Goal: Find specific page/section: Find specific page/section

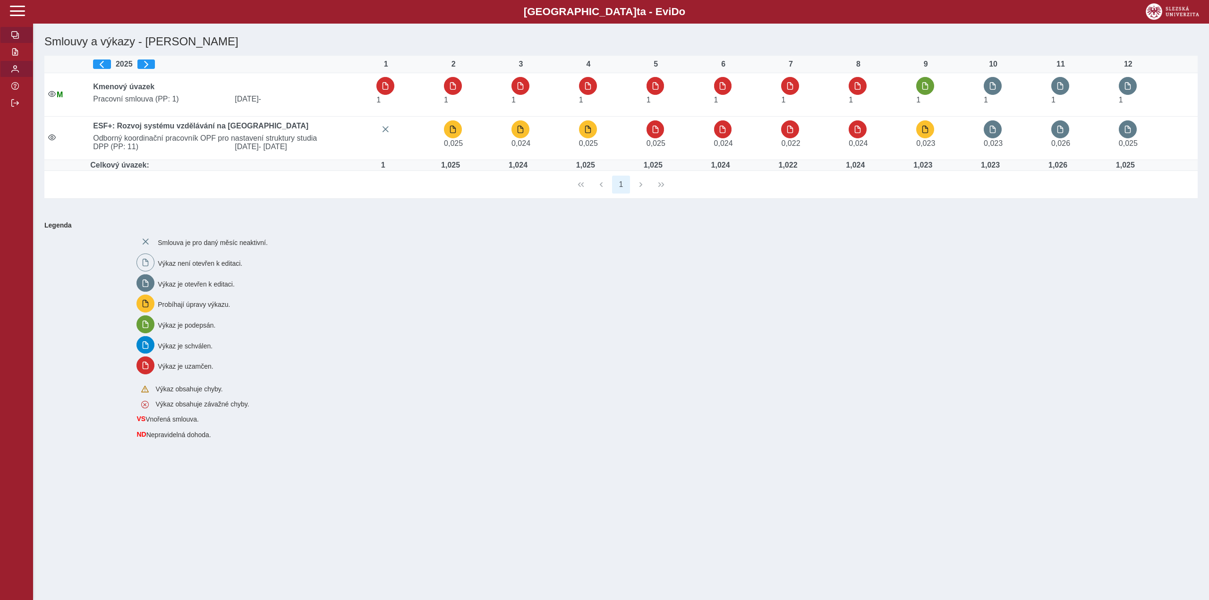
click at [15, 69] on span "button" at bounding box center [15, 69] width 8 height 8
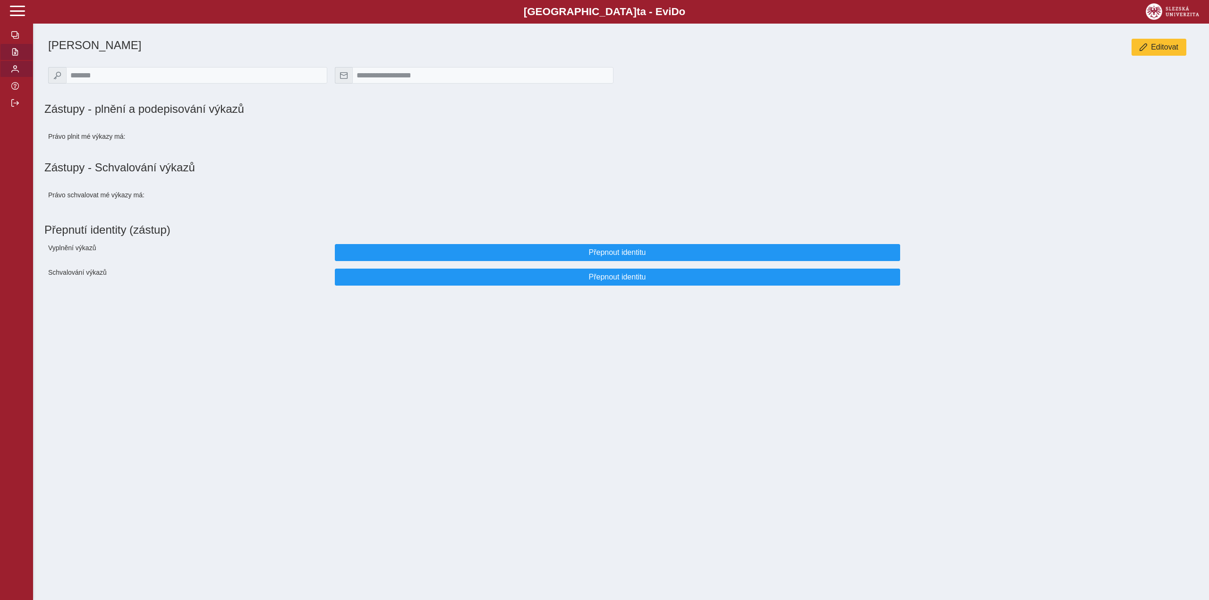
click at [16, 56] on span "button" at bounding box center [15, 52] width 8 height 8
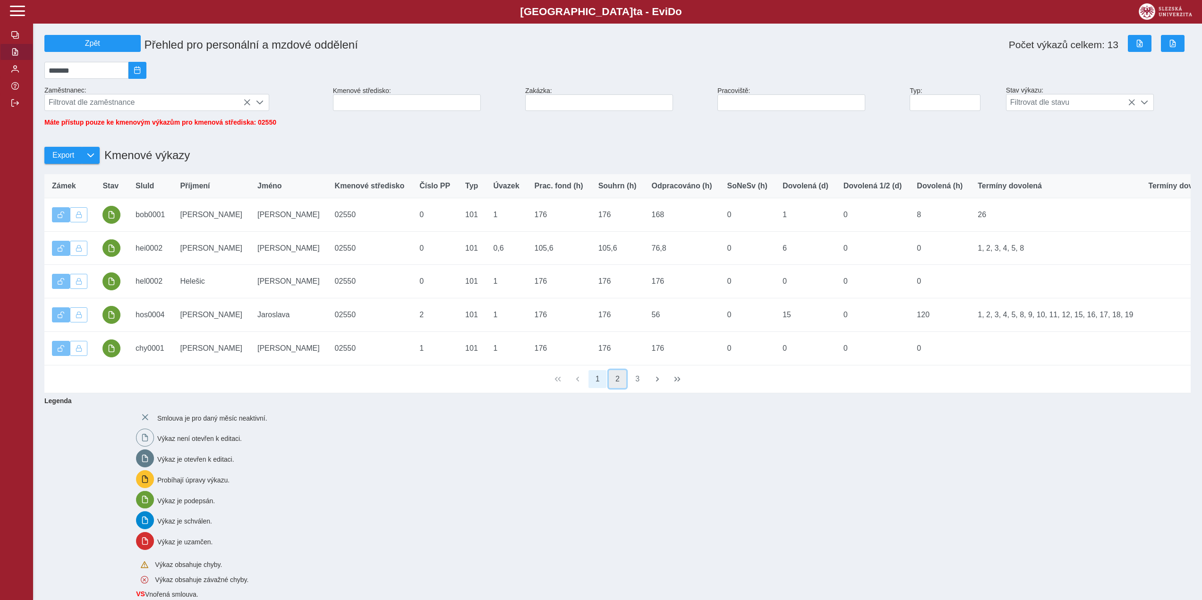
click at [622, 388] on button "2" at bounding box center [618, 379] width 18 height 18
click at [637, 388] on button "3" at bounding box center [638, 379] width 18 height 18
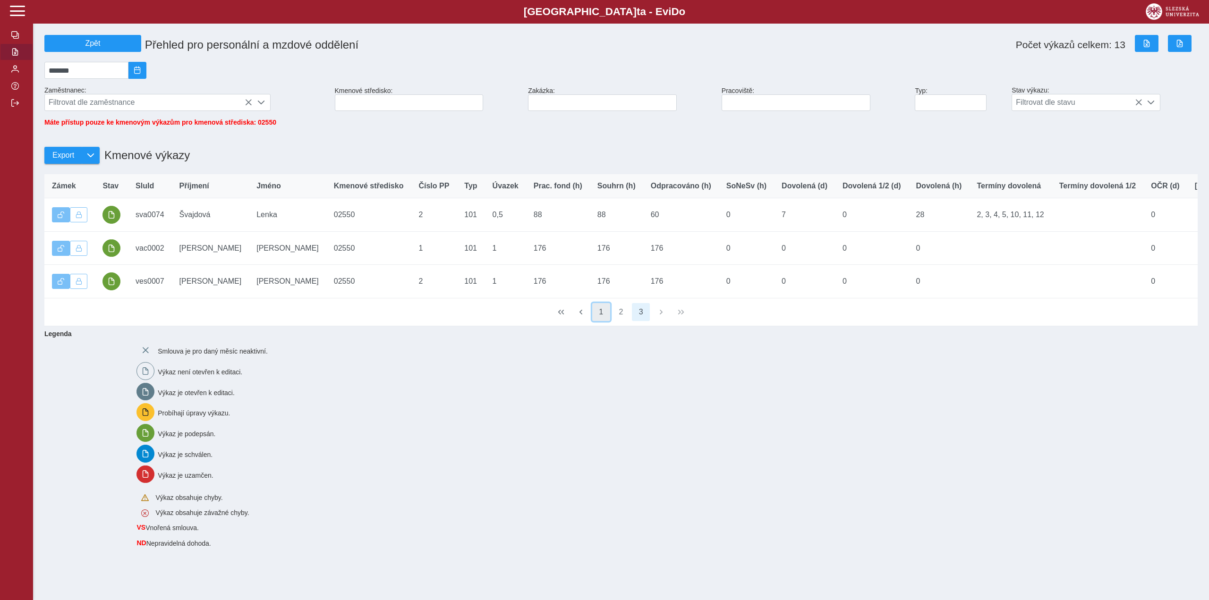
click at [603, 321] on button "1" at bounding box center [601, 312] width 18 height 18
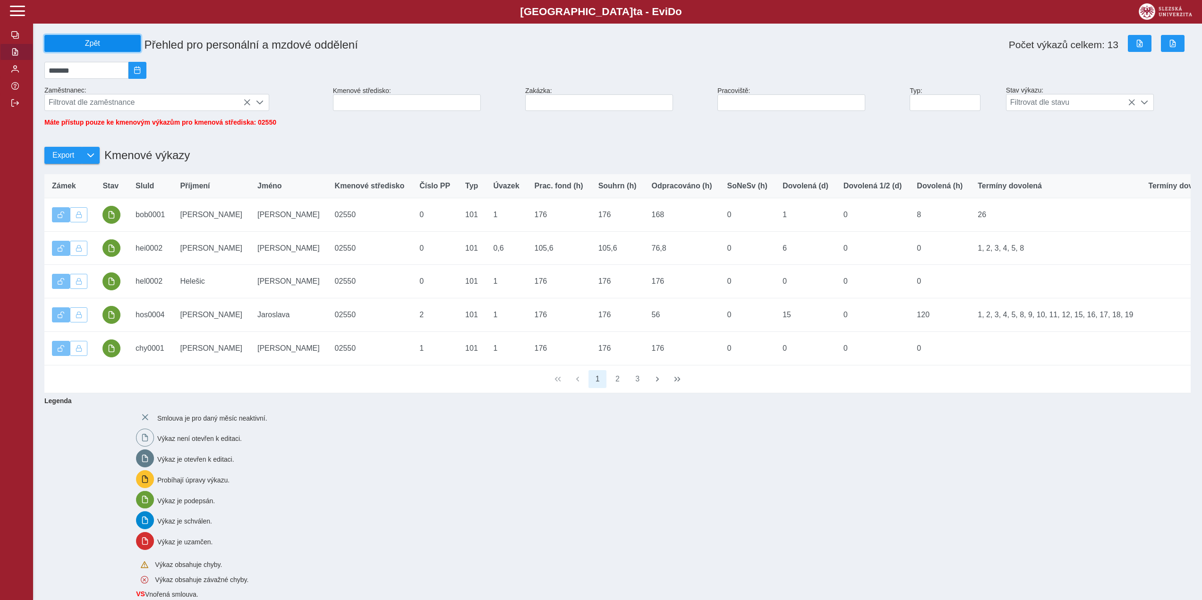
click at [101, 37] on button "Zpět" at bounding box center [92, 43] width 96 height 17
